Goal: Transaction & Acquisition: Purchase product/service

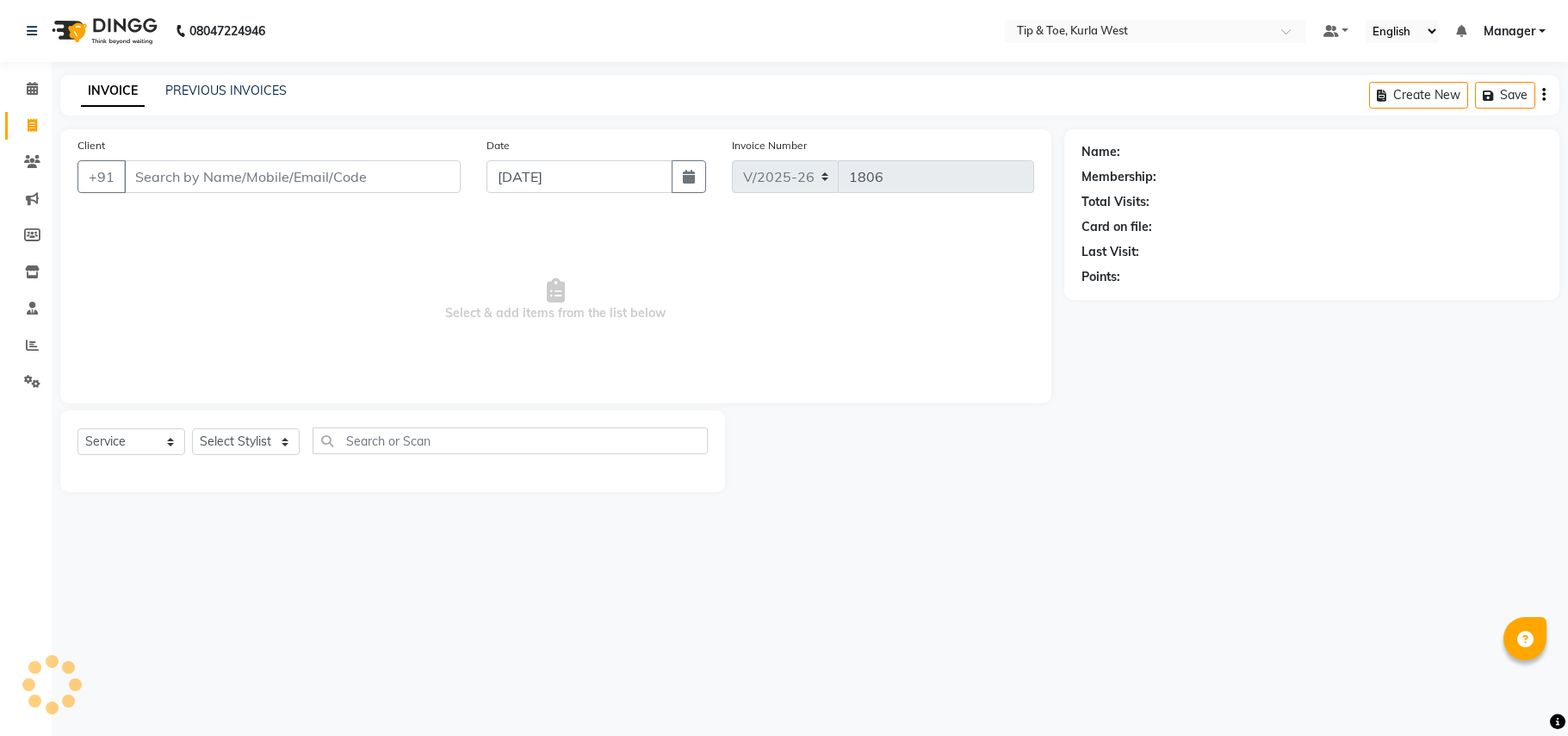
select select "5986"
select select "service"
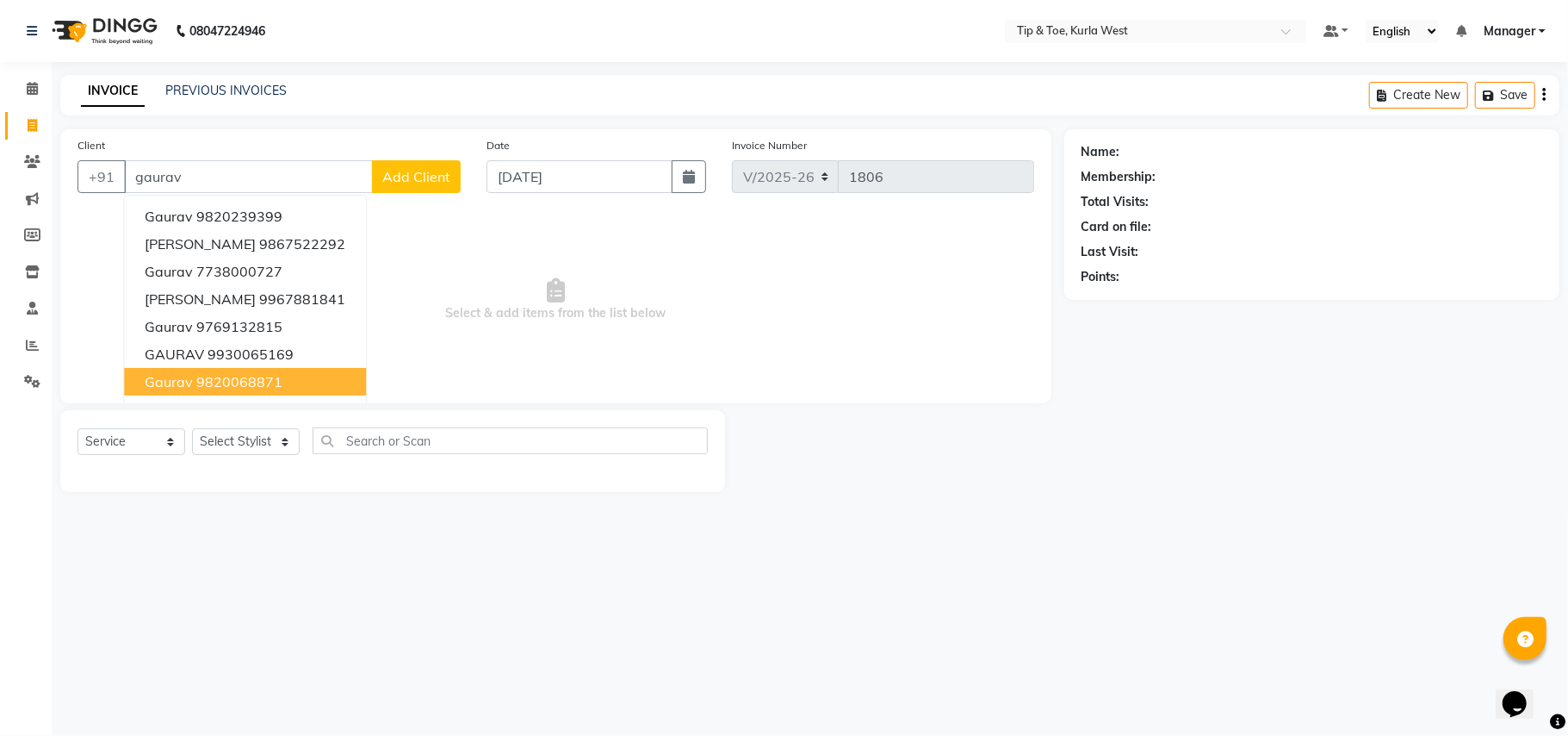
click at [259, 377] on ngb-highlight "9820068871" at bounding box center [239, 381] width 86 height 17
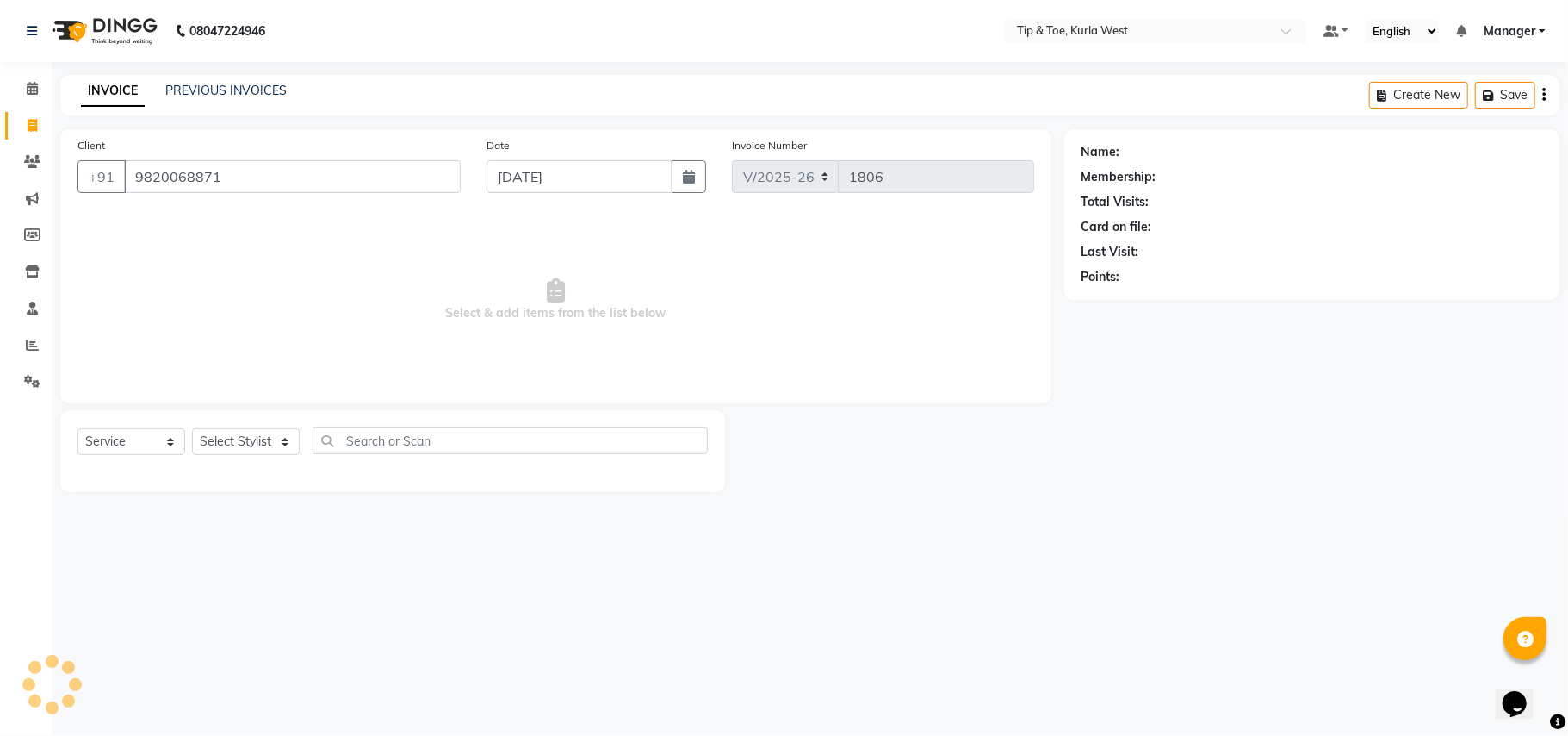
type input "9820068871"
click at [98, 443] on select "Select Service Product Membership Package Voucher Prepaid Gift Card" at bounding box center [131, 441] width 108 height 27
click at [277, 574] on div "08047224946 Select Location × Tip & Toe, Kurla West Default Panel My Panel Engl…" at bounding box center [784, 368] width 1568 height 736
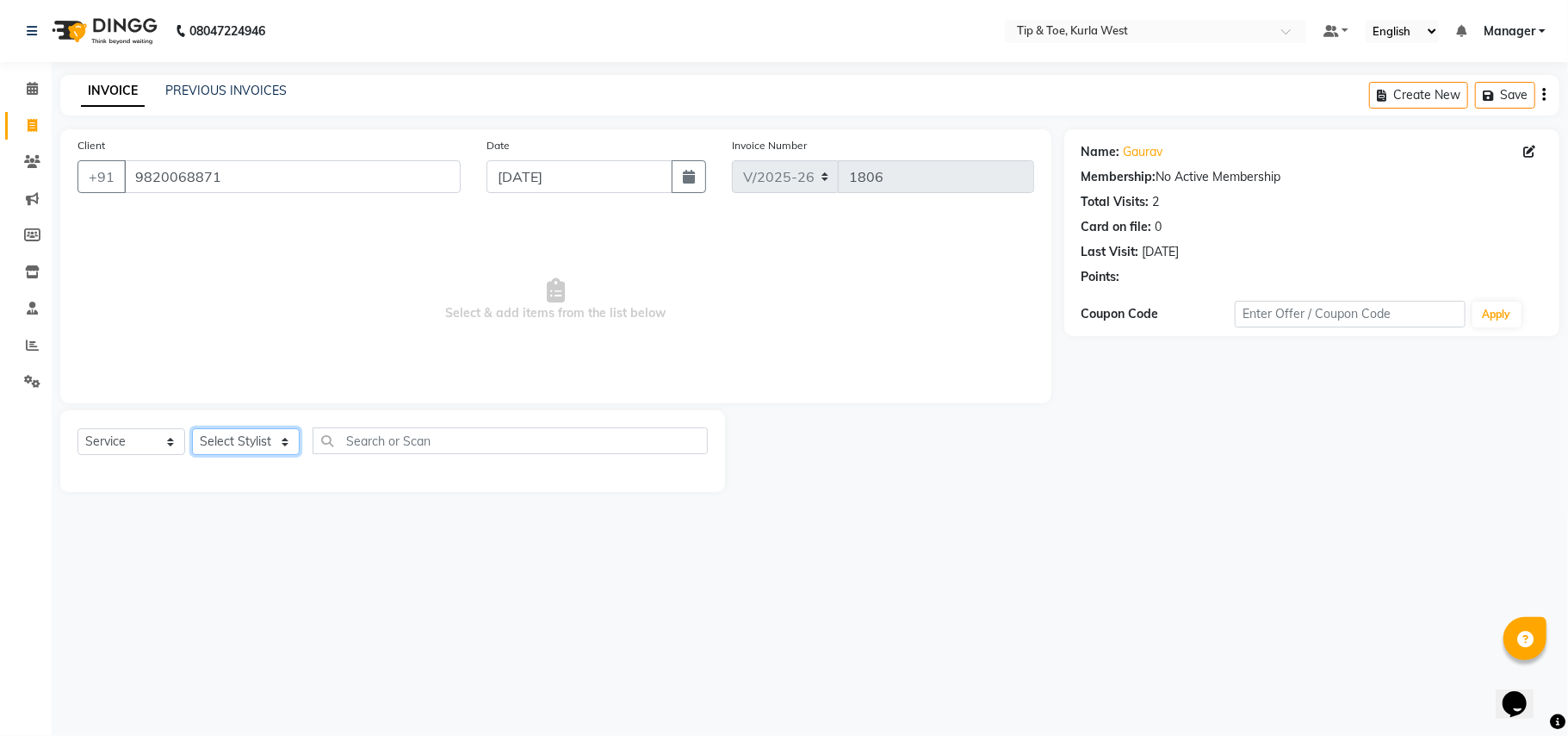
drag, startPoint x: 257, startPoint y: 432, endPoint x: 270, endPoint y: 497, distance: 66.3
click at [257, 432] on select "Select Stylist [PERSON_NAME] [PERSON_NAME] Kurla login access Manager [PERSON_N…" at bounding box center [245, 441] width 108 height 27
select select "80571"
click at [192, 428] on select "Select Stylist [PERSON_NAME] [PERSON_NAME] Kurla login access Manager [PERSON_N…" at bounding box center [245, 441] width 108 height 27
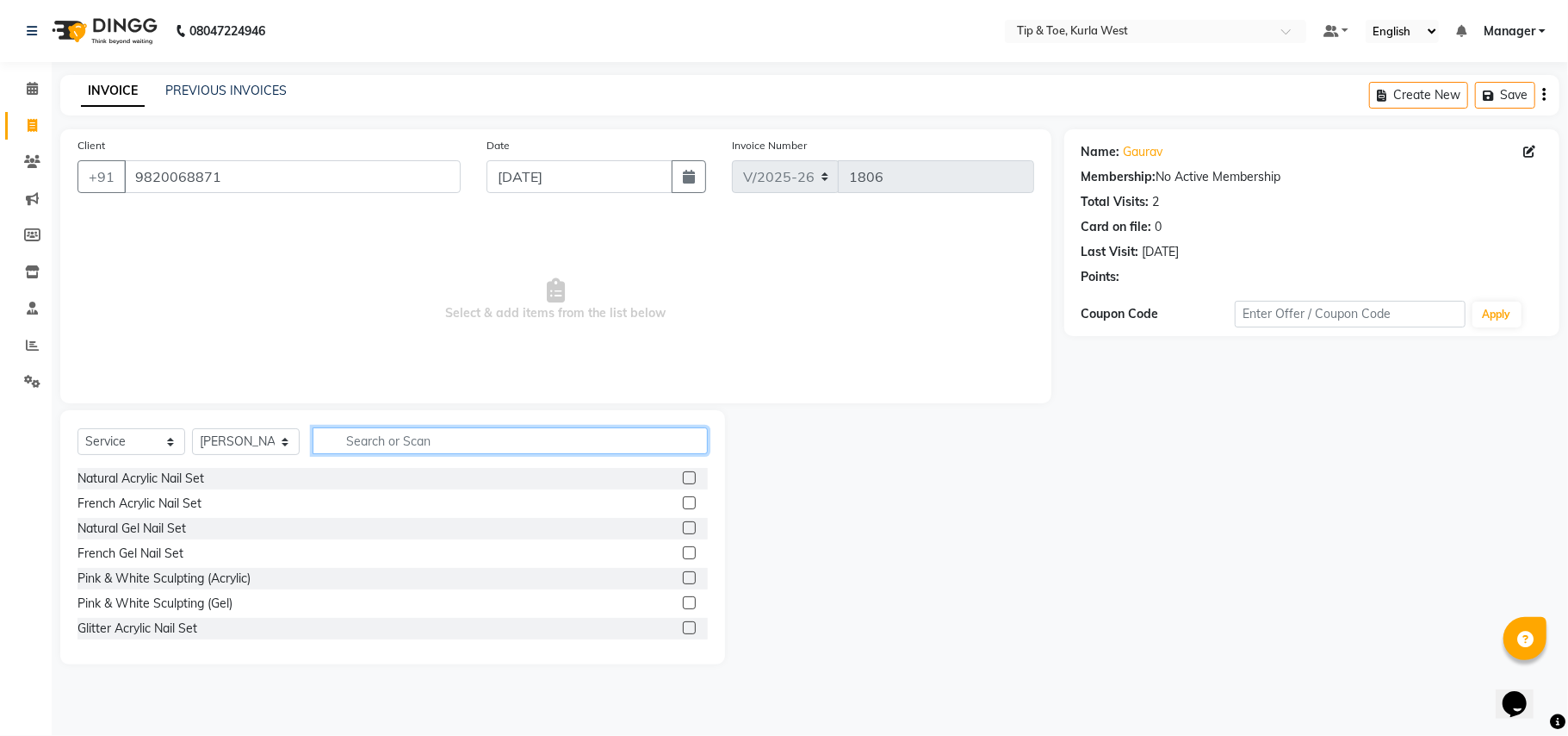
click at [394, 446] on input "text" at bounding box center [511, 441] width 395 height 27
type input "e"
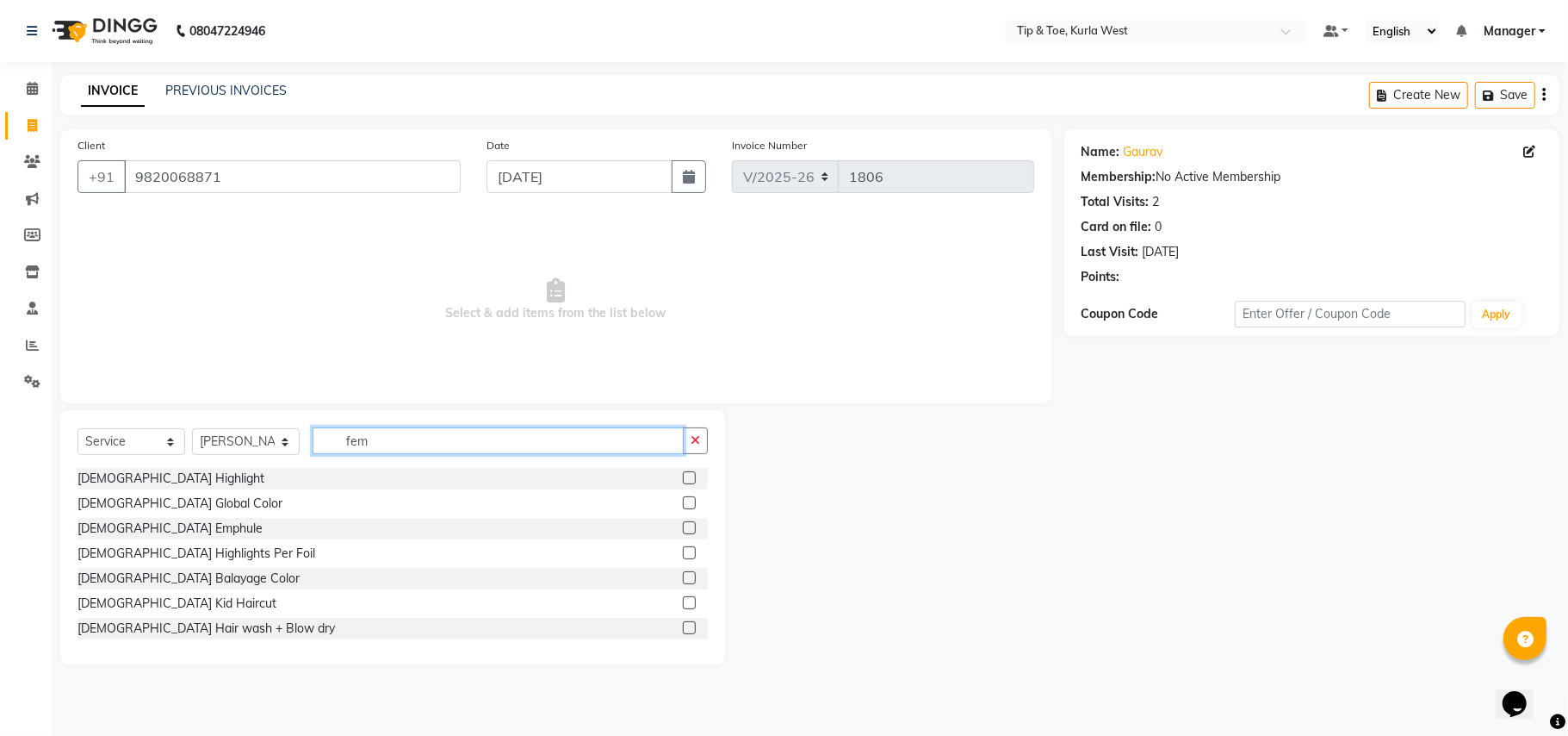
click at [417, 449] on input "fem" at bounding box center [498, 441] width 371 height 27
type input "hair"
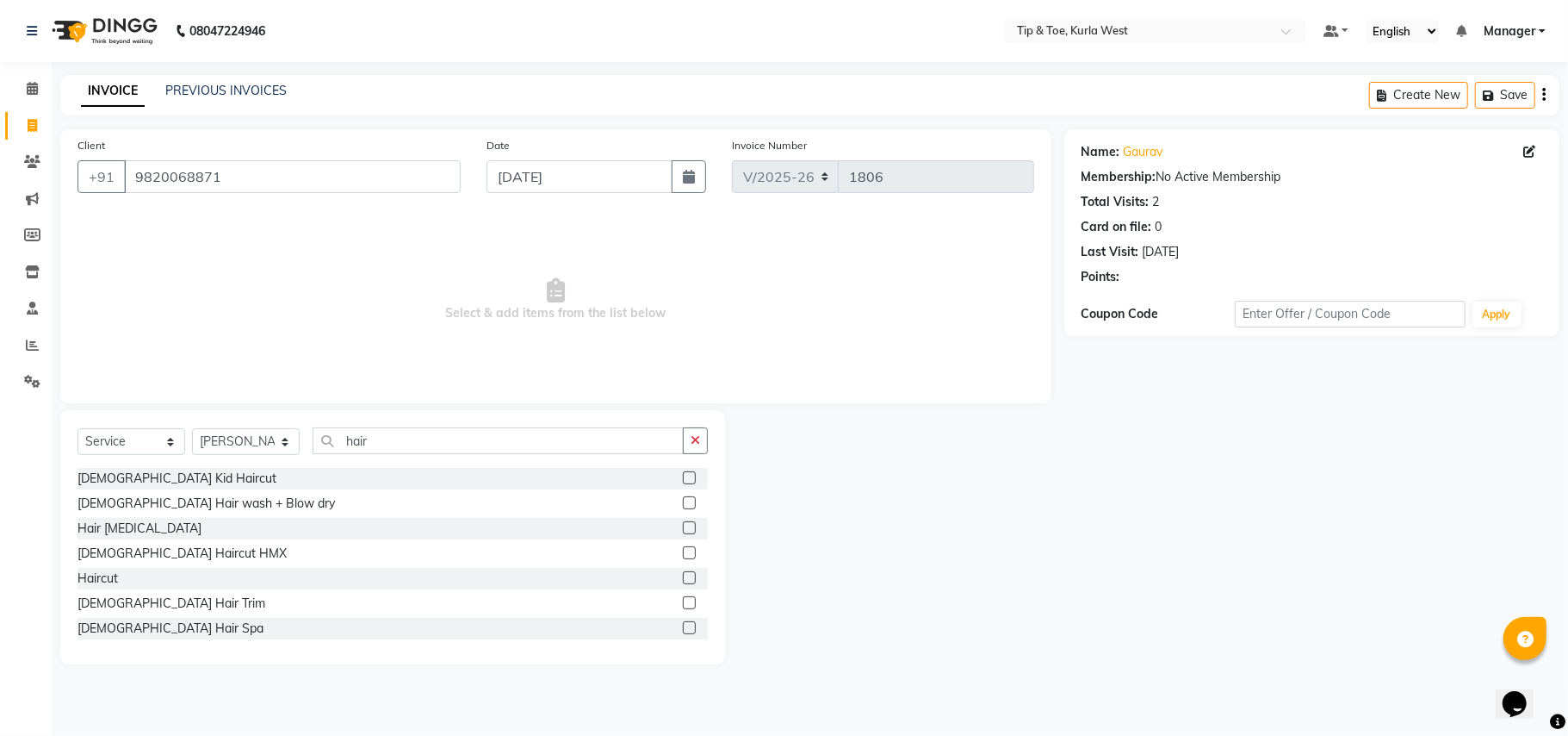
click at [683, 579] on label at bounding box center [689, 578] width 13 height 13
click at [683, 579] on input "checkbox" at bounding box center [688, 578] width 12 height 12
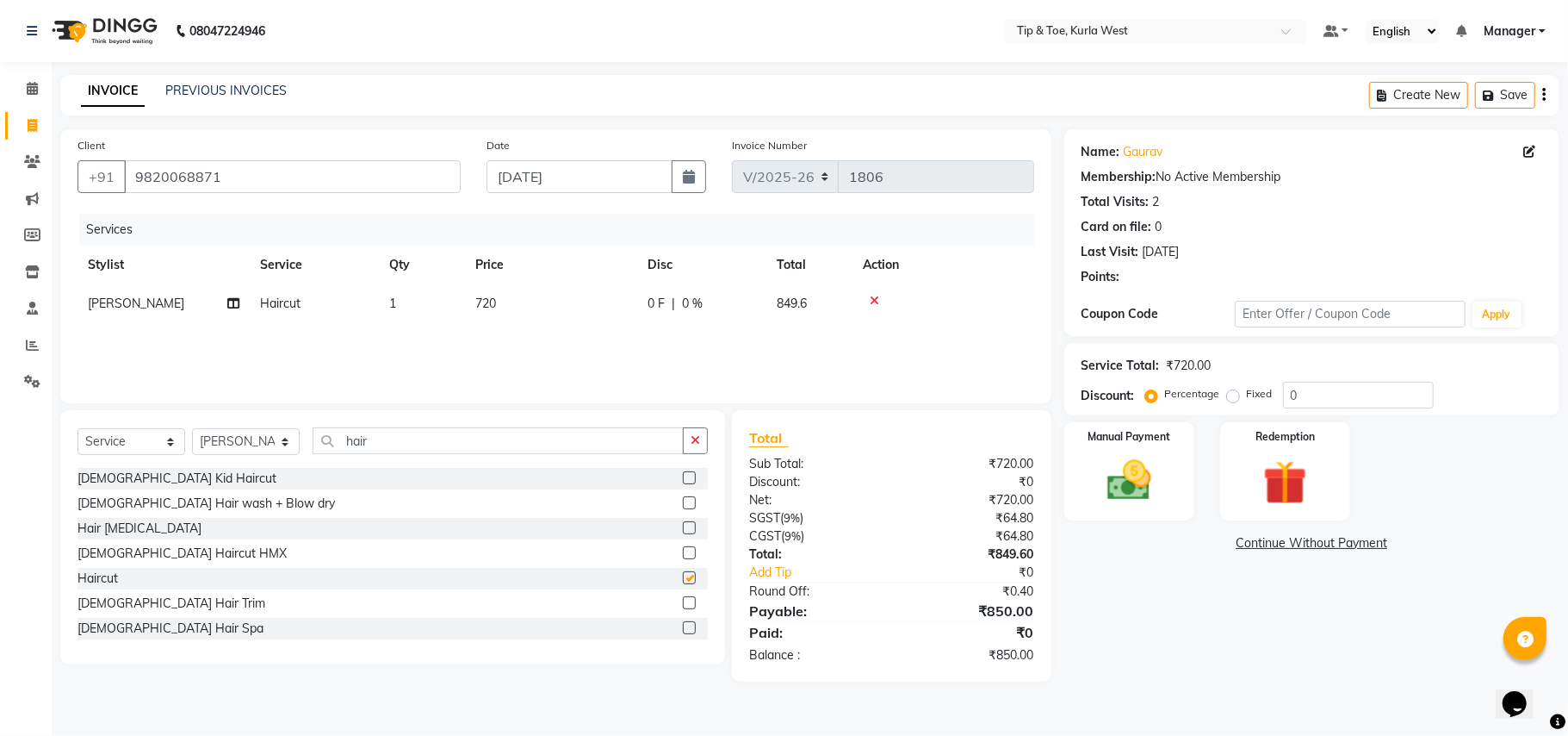
checkbox input "false"
click at [491, 311] on td "720" at bounding box center [551, 304] width 173 height 39
select select "80571"
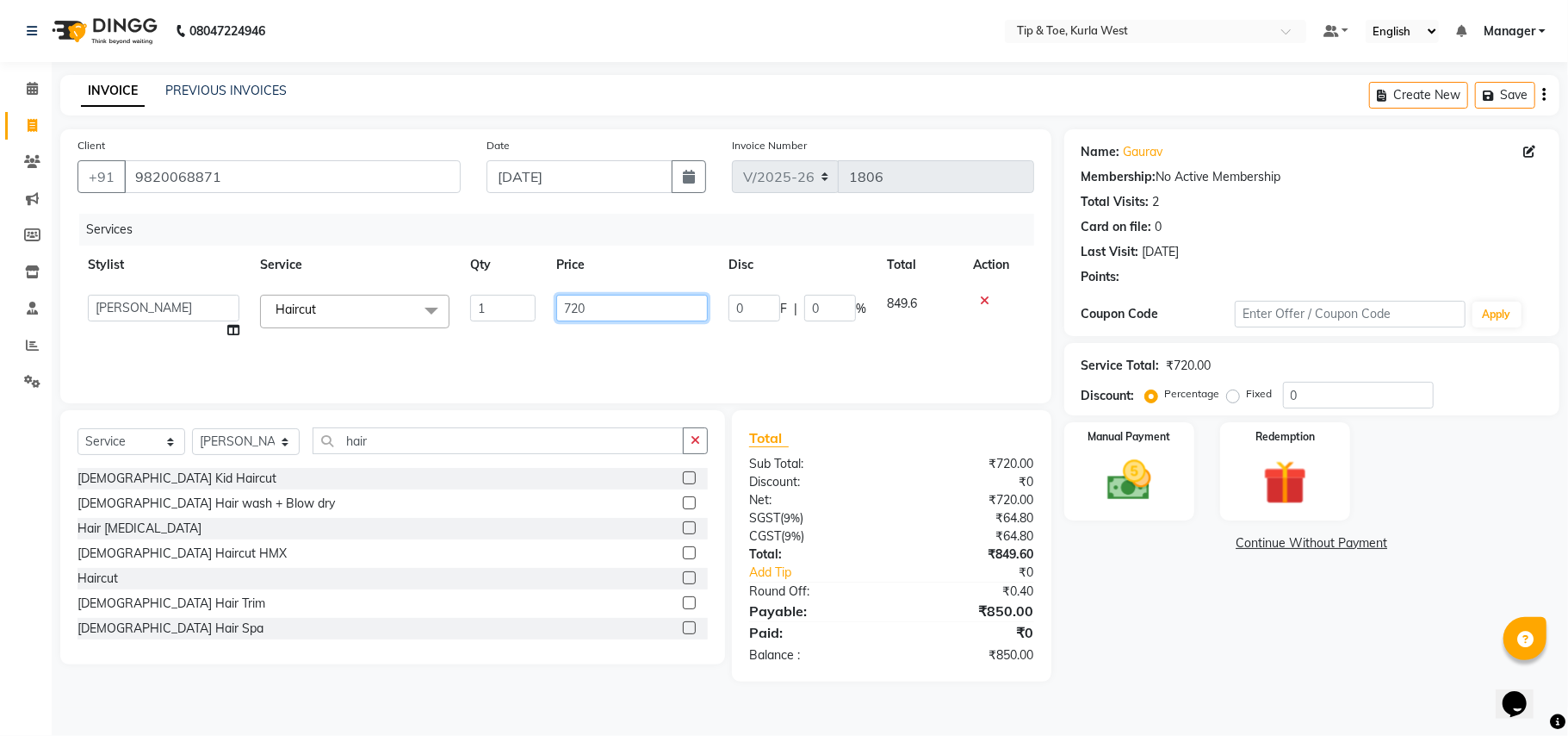
drag, startPoint x: 624, startPoint y: 309, endPoint x: 449, endPoint y: 309, distance: 175.0
click at [453, 309] on tr "[PERSON_NAME] [PERSON_NAME] Kurla login access Manager [PERSON_NAME] [PERSON_NA…" at bounding box center [556, 318] width 957 height 66
type input "699"
click at [1250, 622] on div "Name: [PERSON_NAME] Membership: No Active Membership Total Visits: 2 Card on fi…" at bounding box center [1318, 405] width 508 height 553
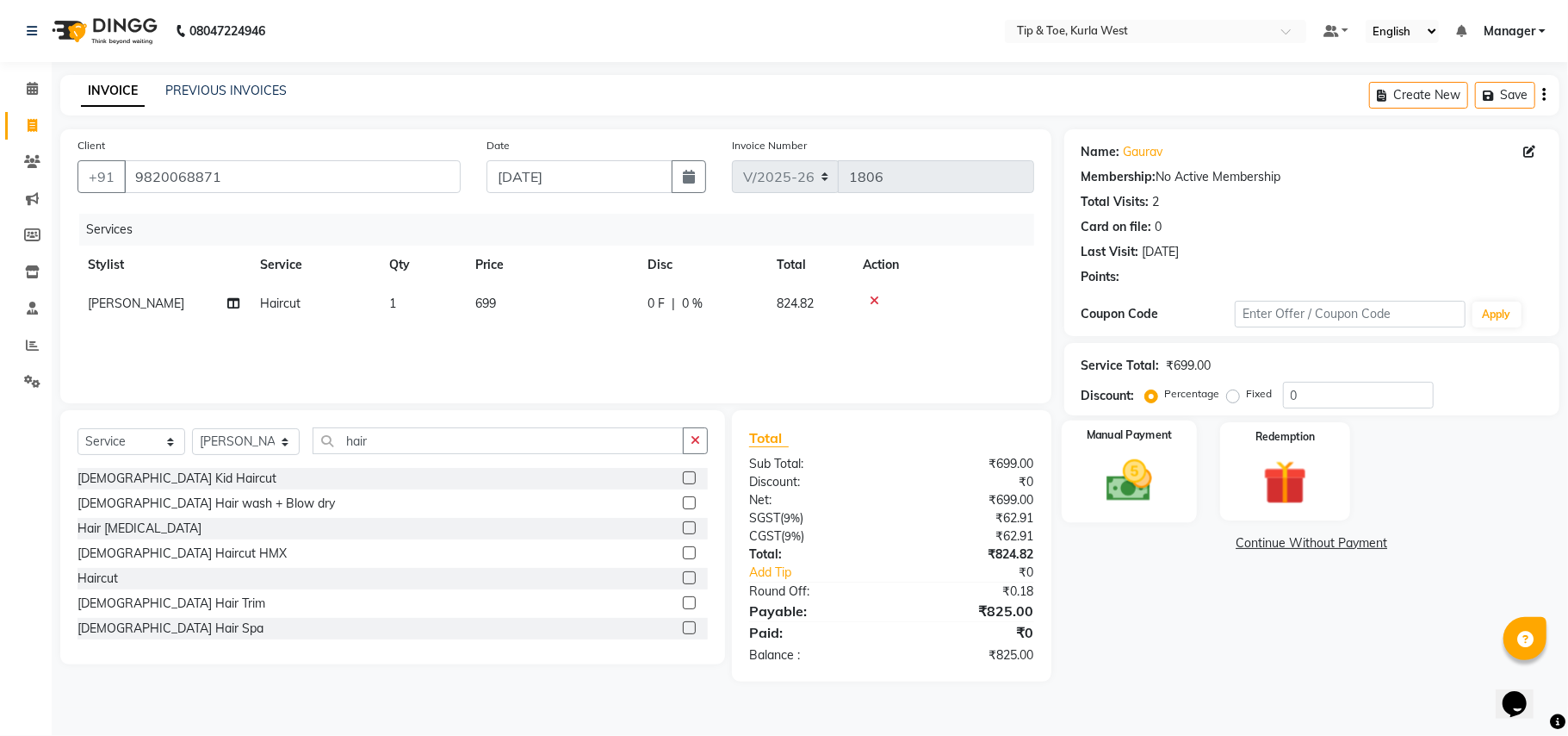
click at [1140, 480] on img at bounding box center [1130, 481] width 75 height 53
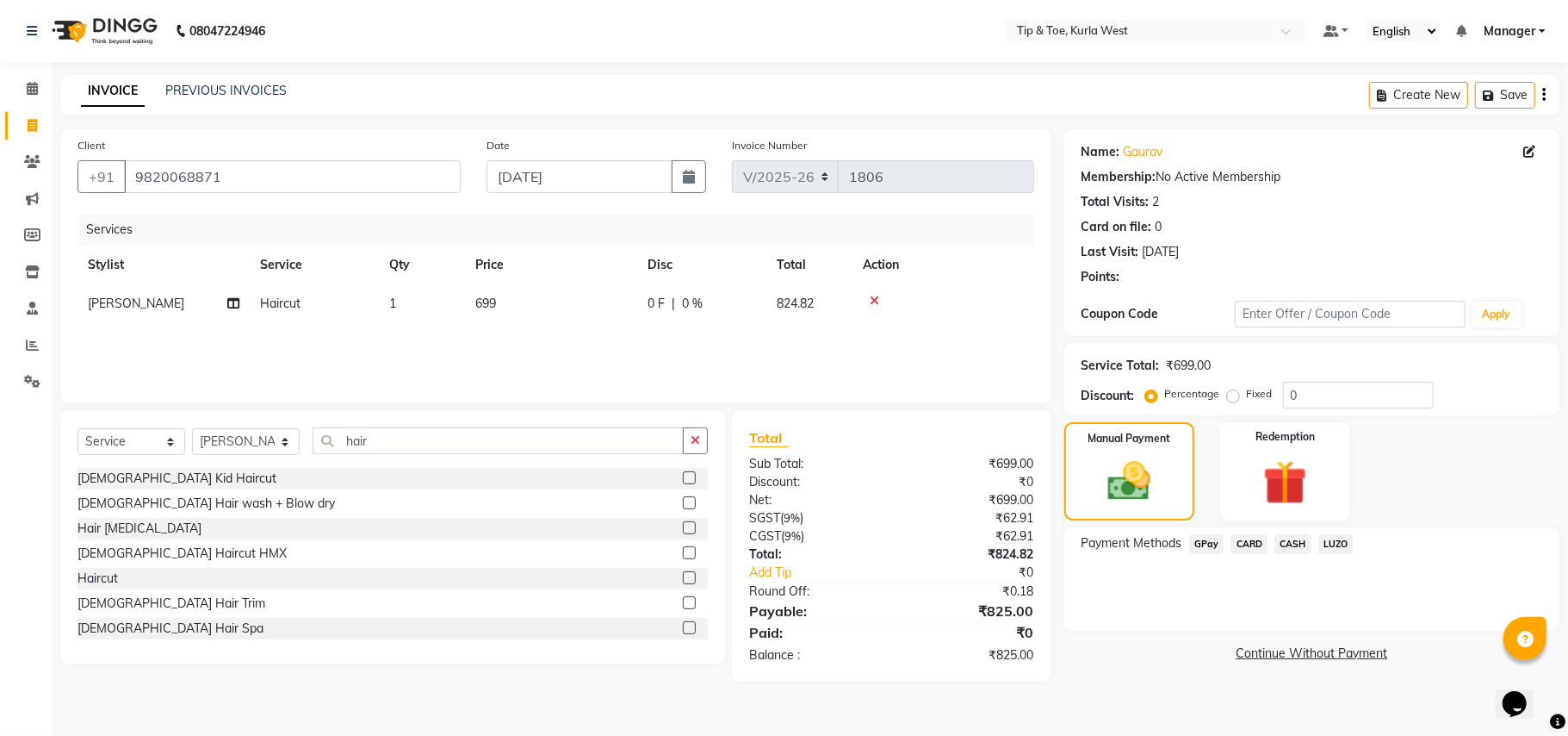
click at [1306, 541] on span "CASH" at bounding box center [1293, 544] width 37 height 20
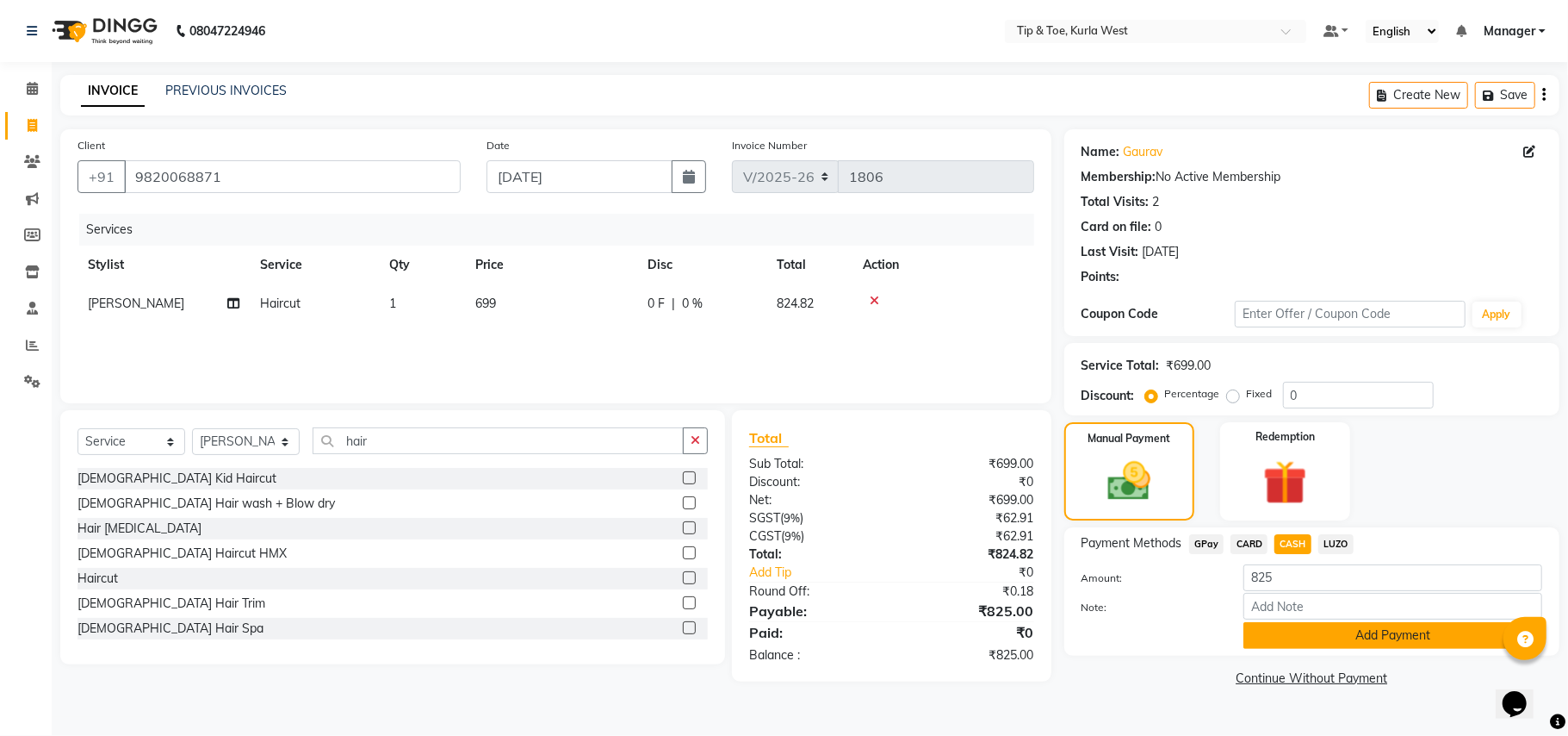
click at [1309, 627] on button "Add Payment" at bounding box center [1393, 635] width 299 height 27
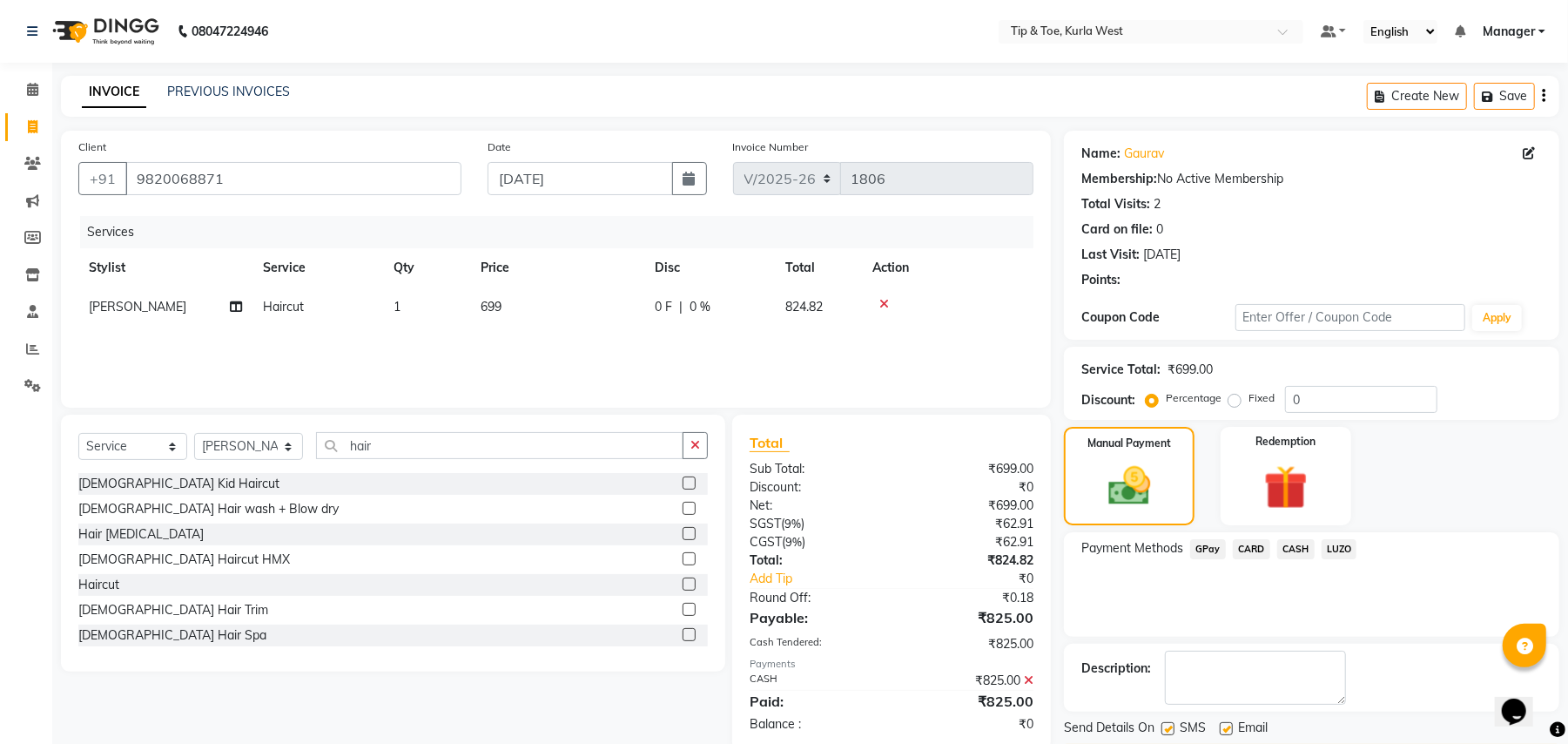
scroll to position [54, 0]
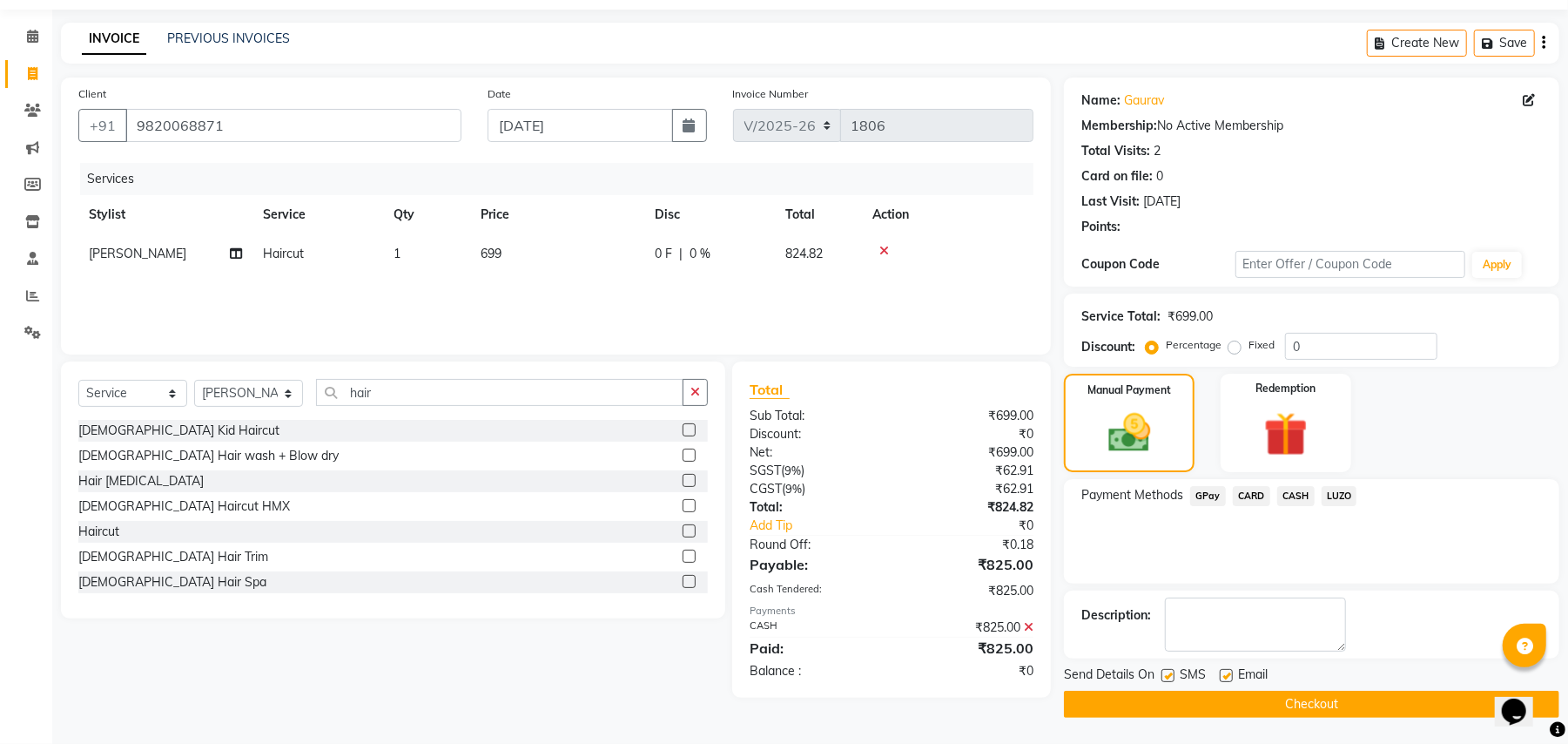
click at [1172, 673] on label at bounding box center [1168, 676] width 13 height 13
click at [1172, 673] on input "checkbox" at bounding box center [1167, 677] width 12 height 12
checkbox input "false"
click at [1233, 676] on label at bounding box center [1226, 676] width 13 height 13
click at [1231, 676] on input "checkbox" at bounding box center [1225, 677] width 12 height 12
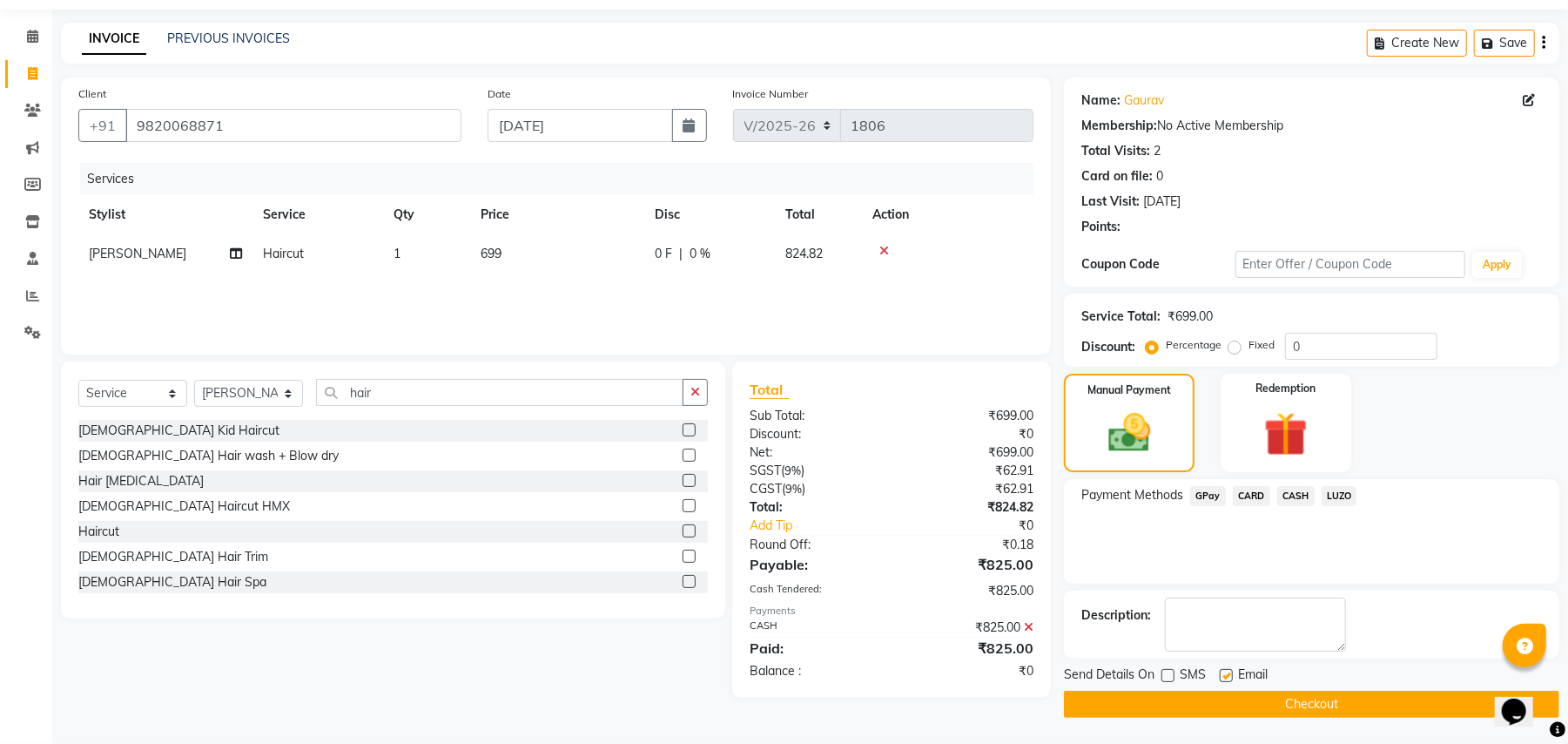
checkbox input "false"
click at [1205, 695] on button "Checkout" at bounding box center [1311, 704] width 495 height 27
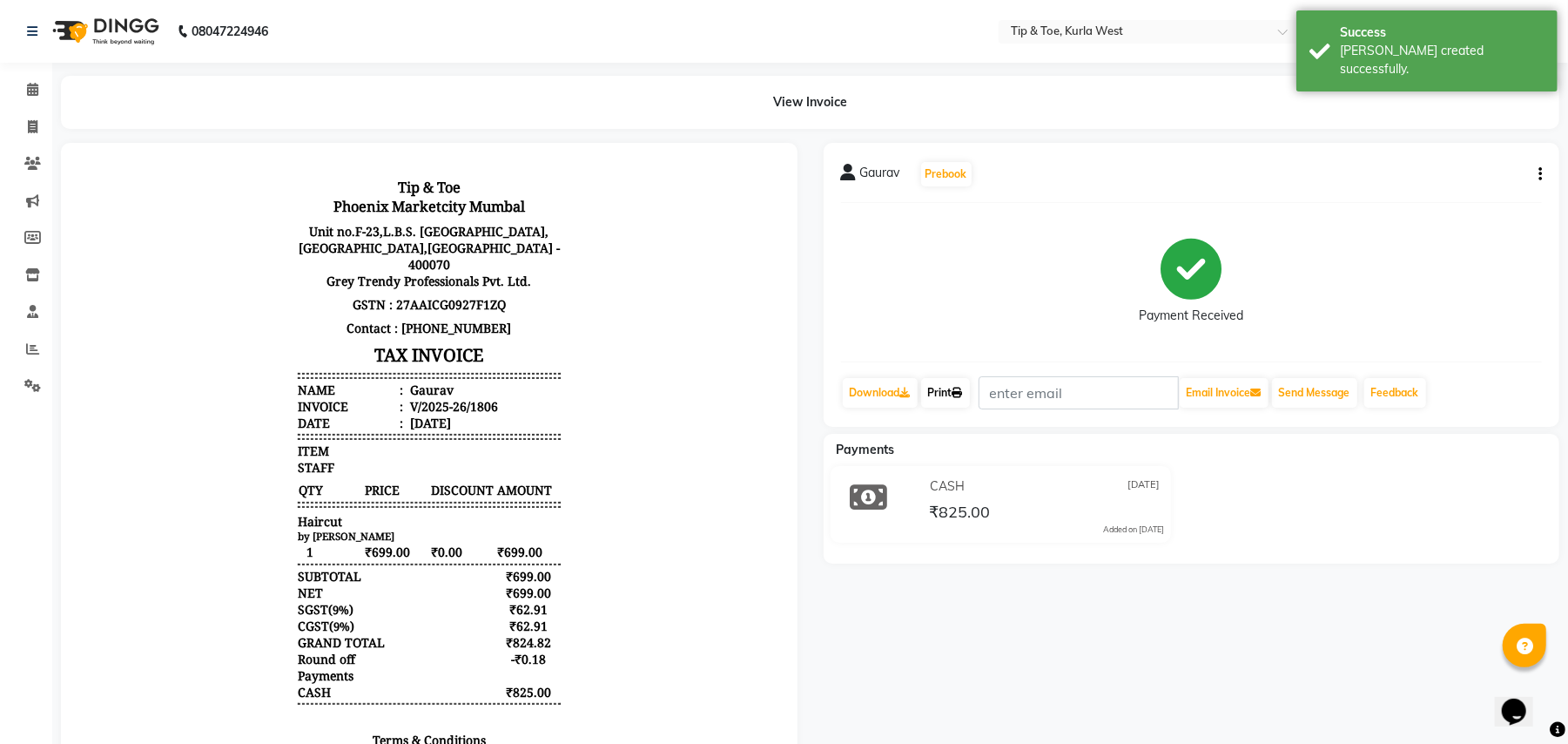
click at [938, 399] on link "Print" at bounding box center [946, 392] width 49 height 30
click at [27, 88] on icon at bounding box center [32, 89] width 12 height 13
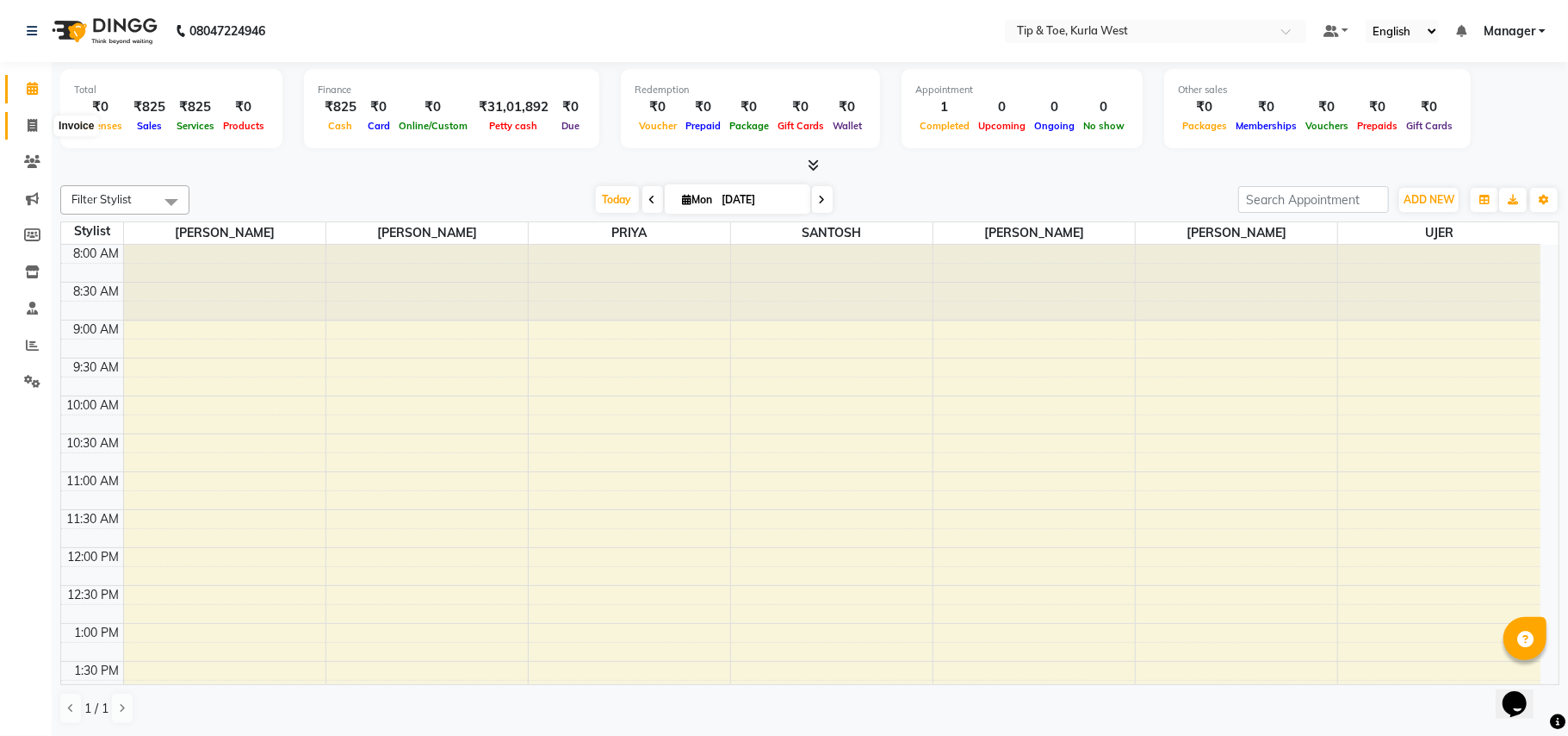
click at [28, 117] on span at bounding box center [32, 126] width 30 height 20
select select "service"
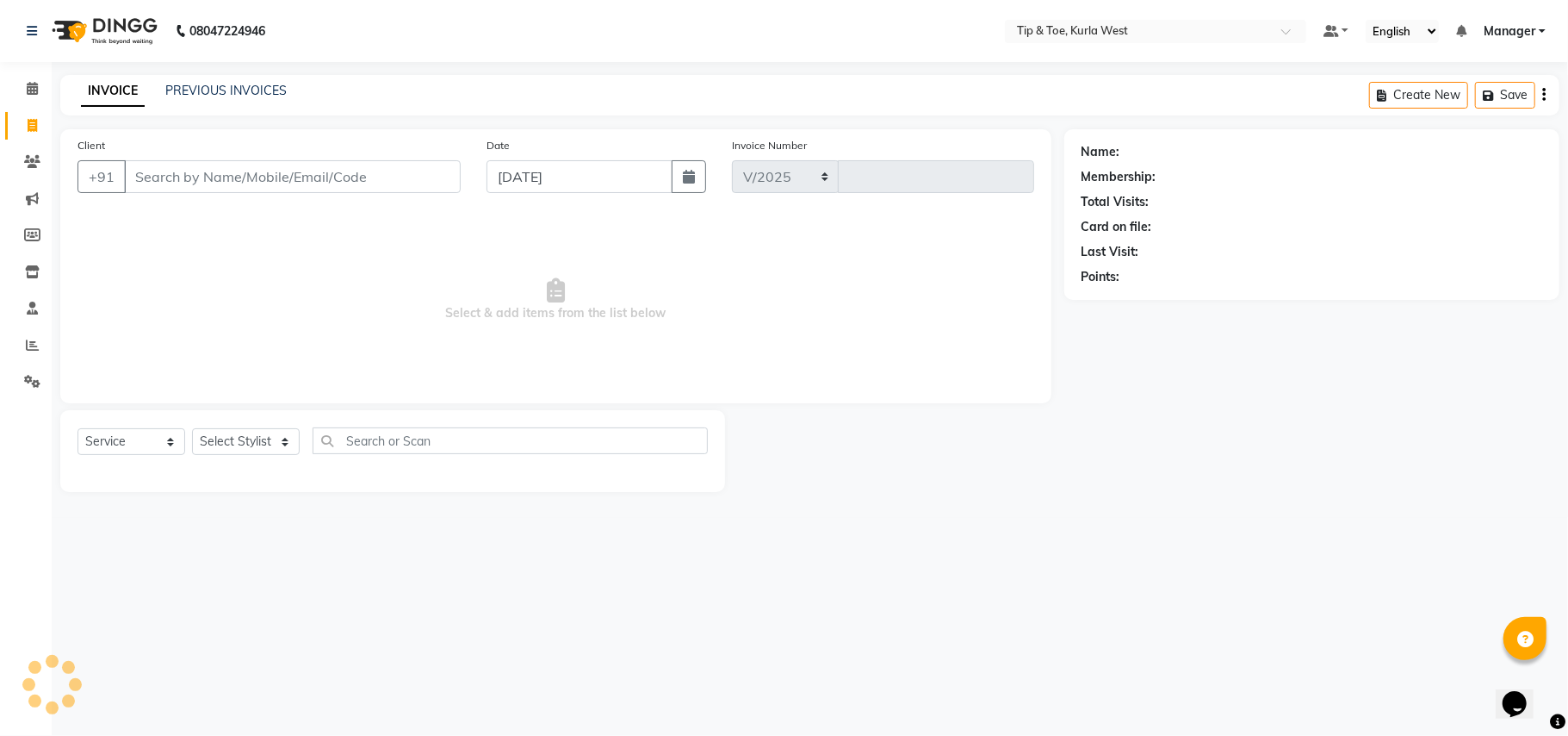
select select "5986"
type input "1807"
click at [207, 174] on input "Client" at bounding box center [292, 176] width 337 height 33
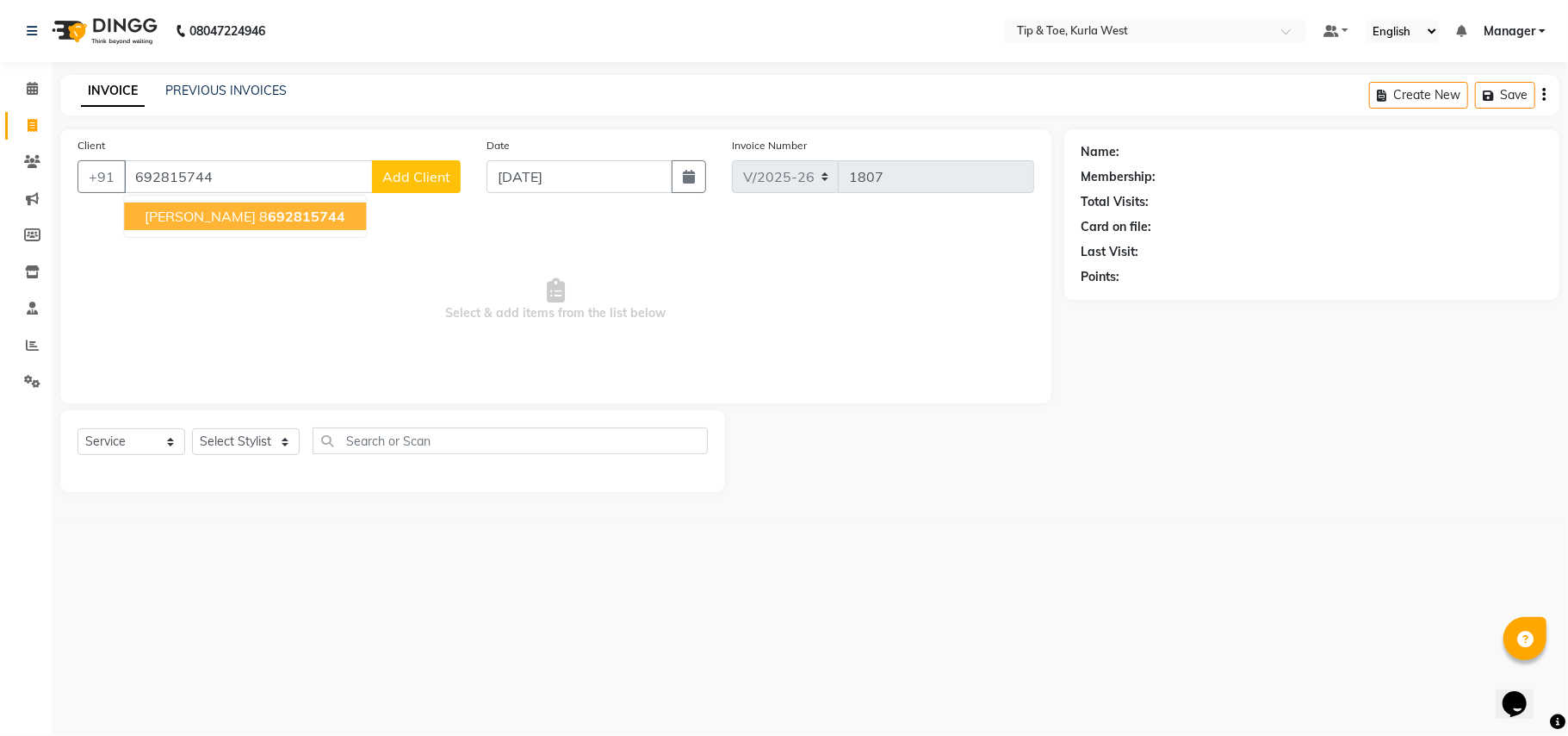
click at [201, 210] on span "[PERSON_NAME]" at bounding box center [200, 215] width 111 height 17
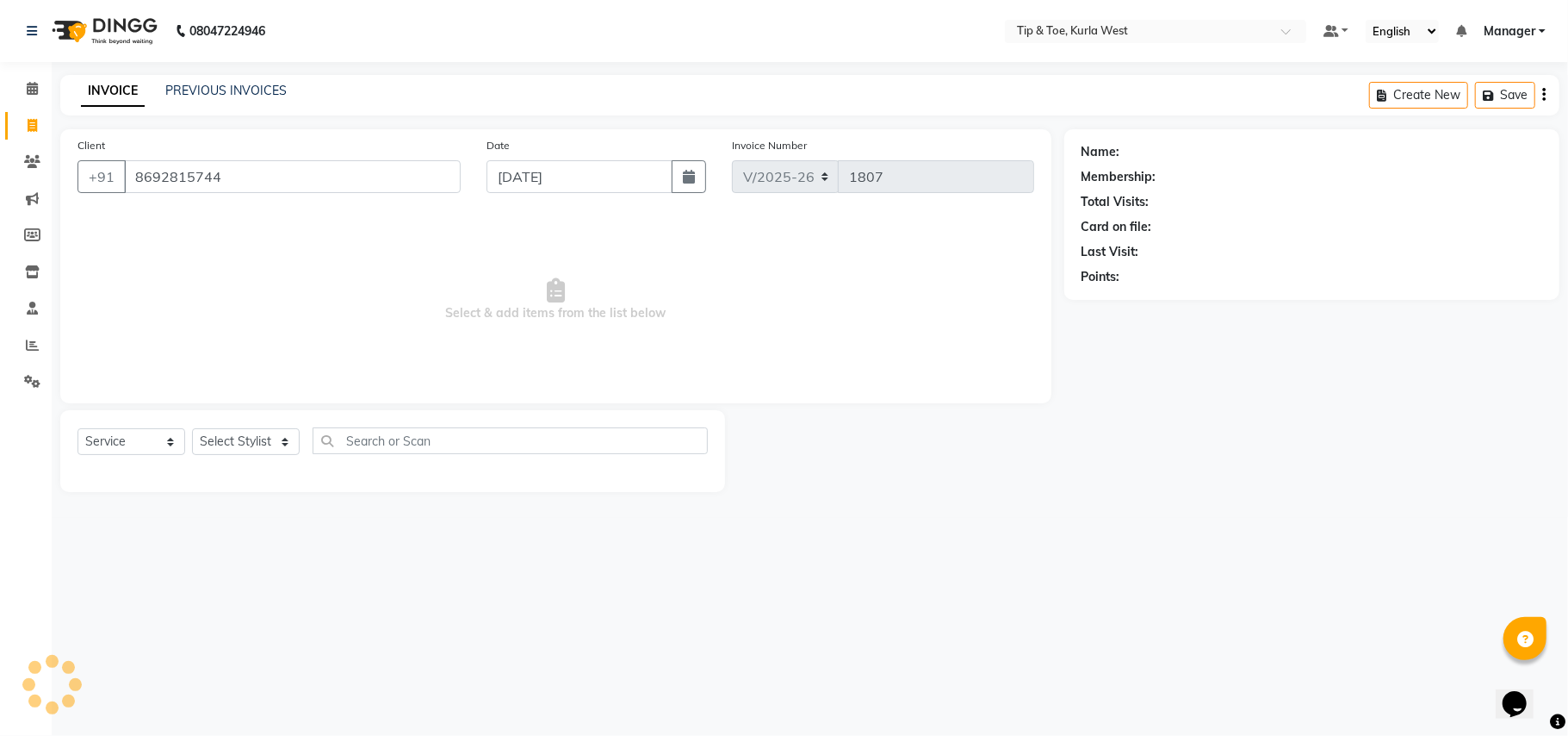
type input "8692815744"
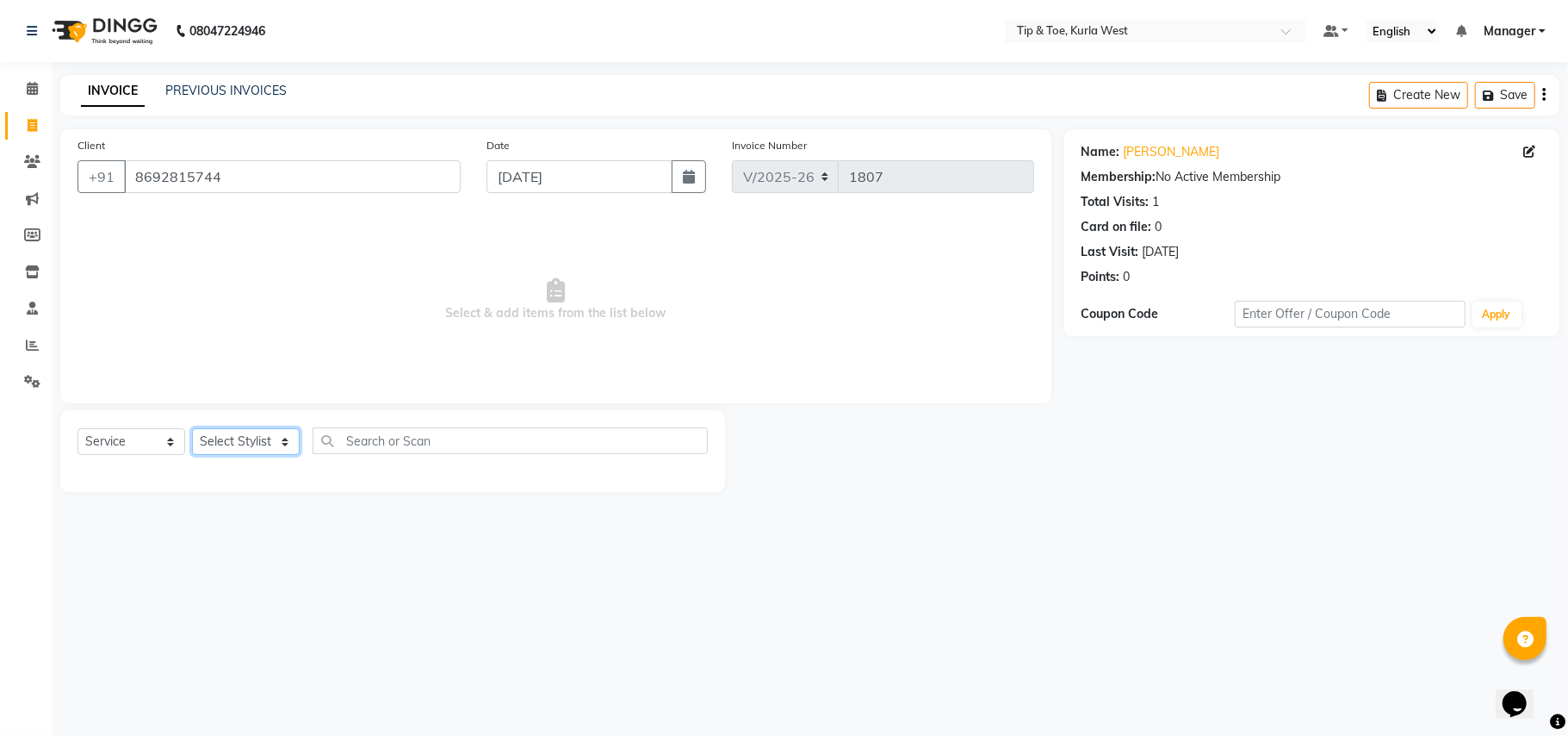
click at [252, 434] on select "Select Stylist [PERSON_NAME] [PERSON_NAME] Kurla login access Manager [PERSON_N…" at bounding box center [245, 441] width 108 height 27
select select "42757"
click at [192, 428] on select "Select Stylist [PERSON_NAME] [PERSON_NAME] Kurla login access Manager [PERSON_N…" at bounding box center [245, 441] width 108 height 27
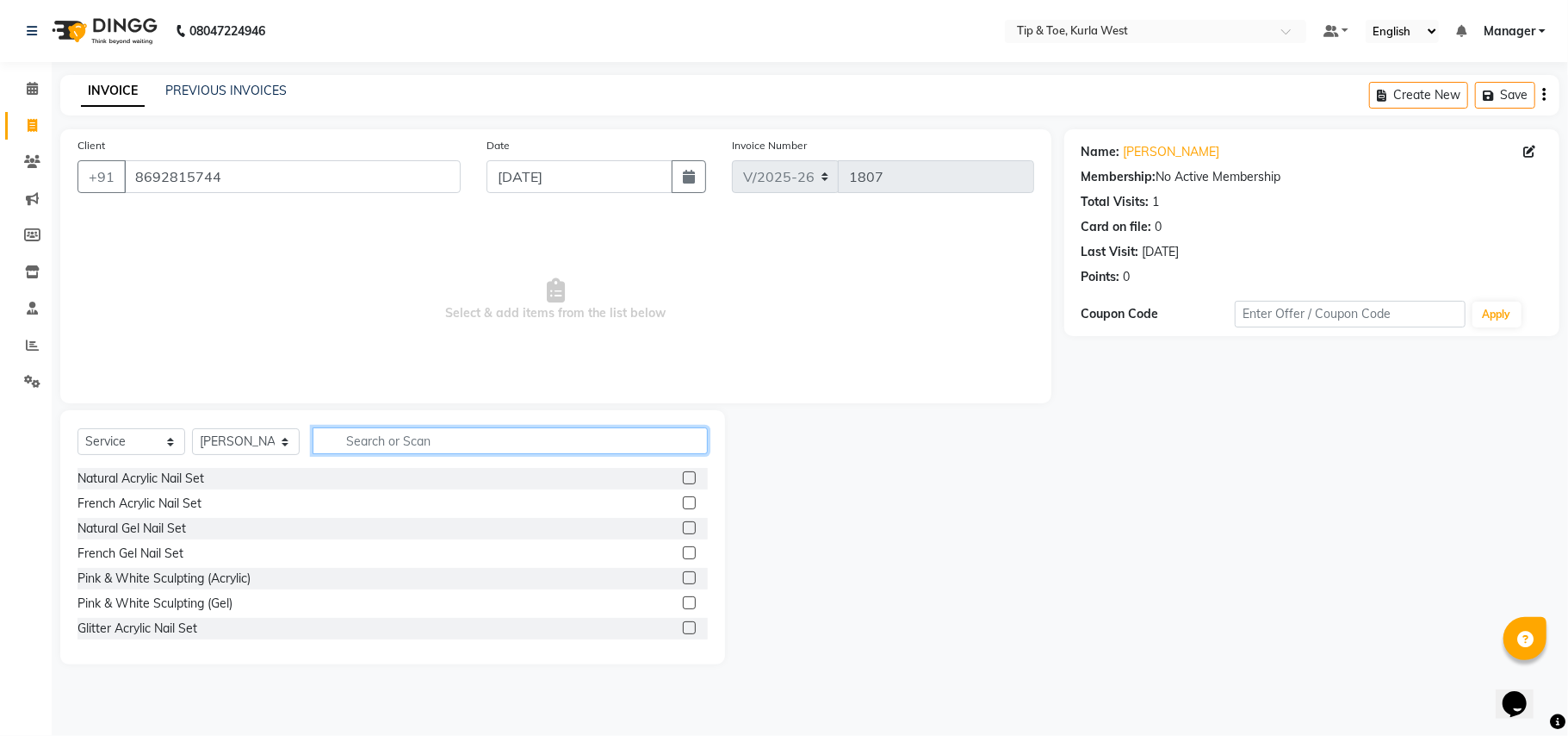
click at [348, 449] on input "text" at bounding box center [511, 441] width 395 height 27
type input "remo"
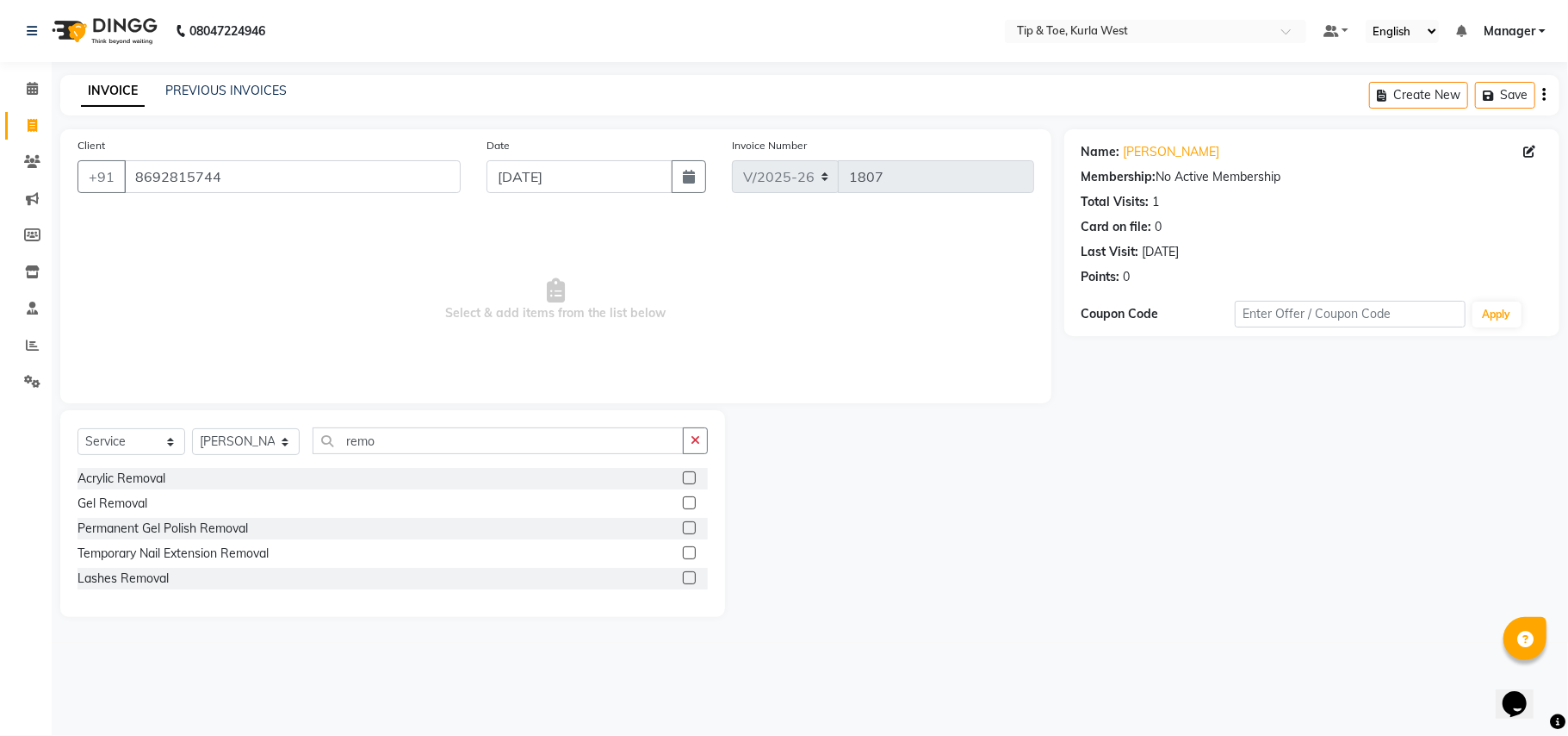
click at [694, 477] on label at bounding box center [689, 478] width 13 height 13
click at [694, 477] on input "checkbox" at bounding box center [688, 479] width 12 height 12
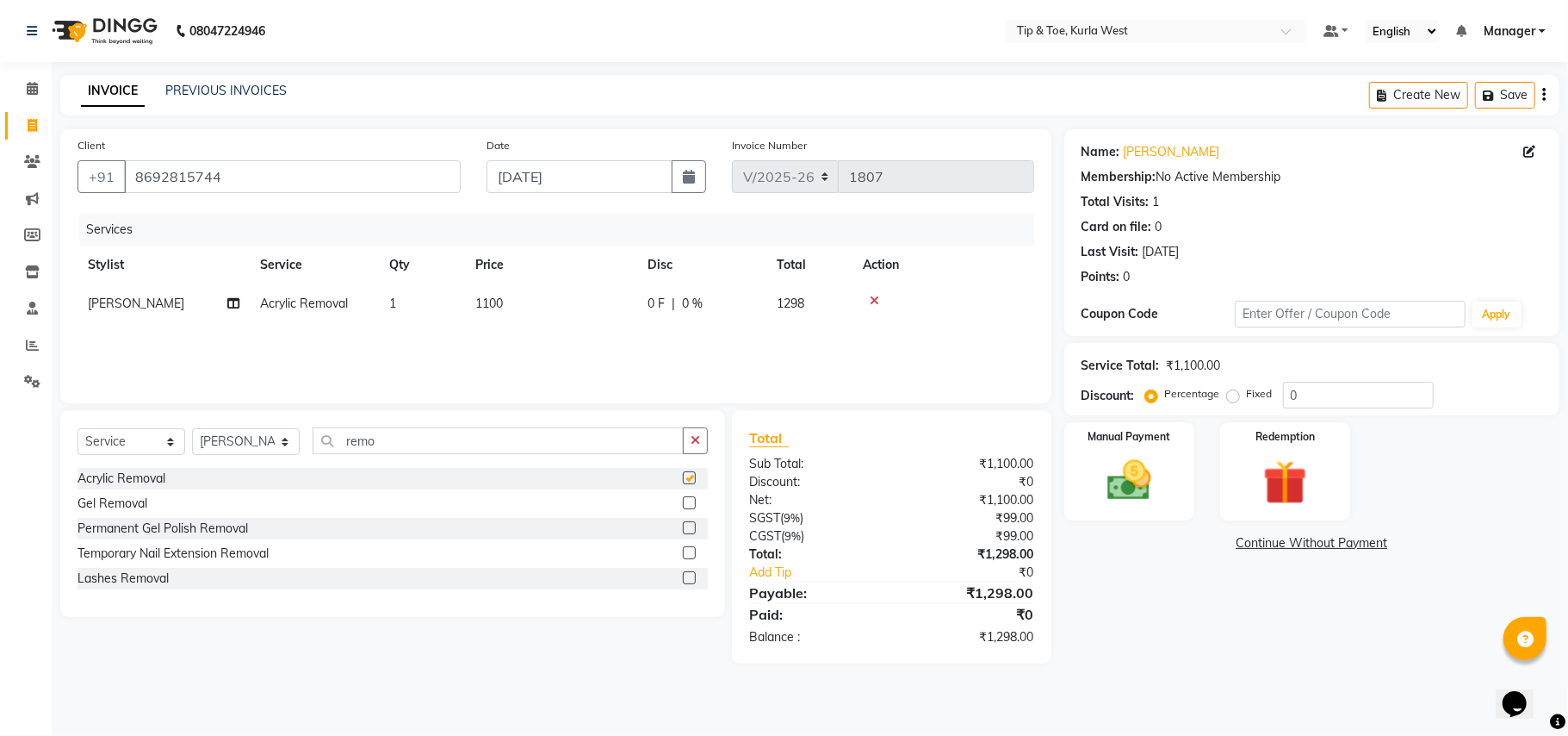
checkbox input "false"
